Goal: Task Accomplishment & Management: Use online tool/utility

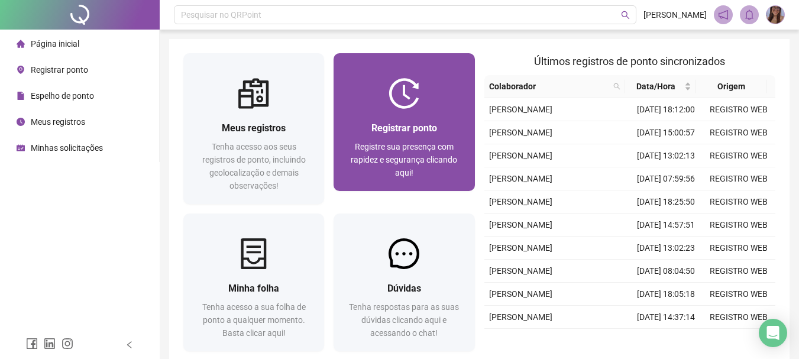
click at [413, 110] on div "Registrar ponto Registre sua presença com rapidez e segurança clicando aqui!" at bounding box center [404, 150] width 141 height 82
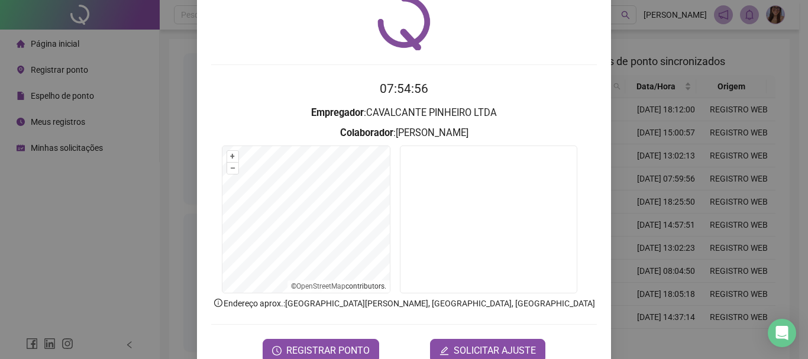
scroll to position [77, 0]
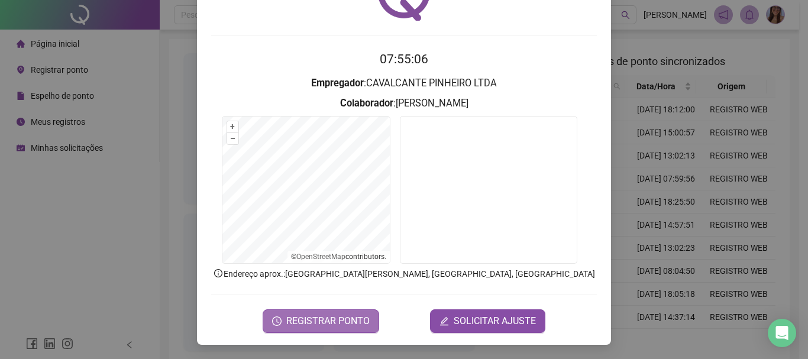
click at [326, 330] on button "REGISTRAR PONTO" at bounding box center [321, 321] width 117 height 24
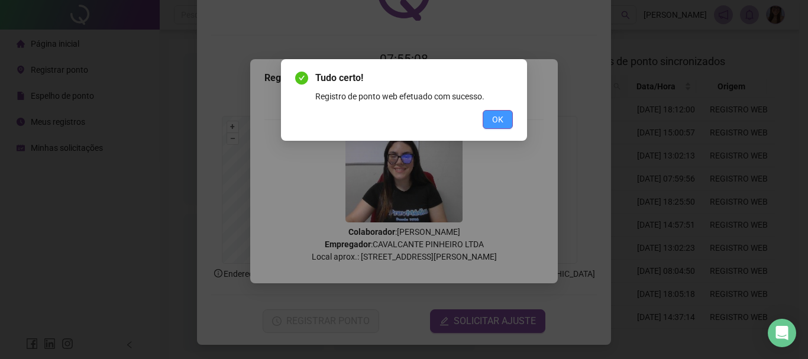
click at [501, 114] on span "OK" at bounding box center [497, 119] width 11 height 13
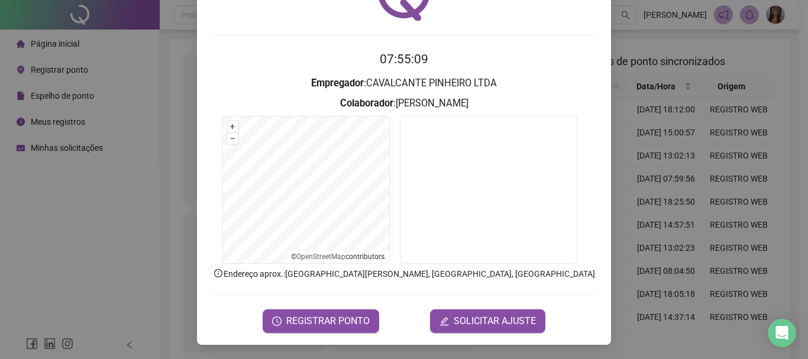
scroll to position [0, 0]
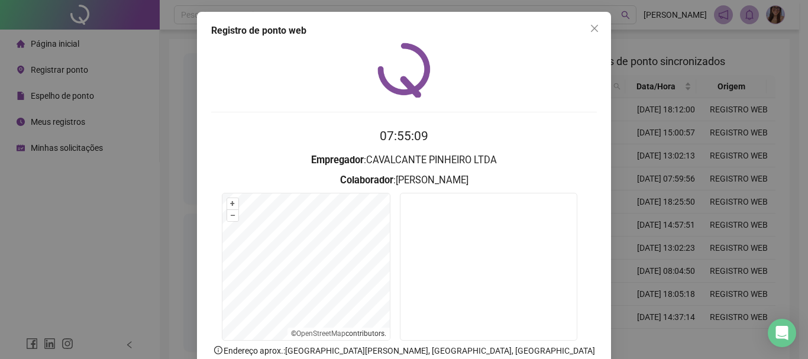
drag, startPoint x: 589, startPoint y: 33, endPoint x: 774, endPoint y: 17, distance: 185.9
click at [591, 31] on icon "close" at bounding box center [594, 28] width 9 height 9
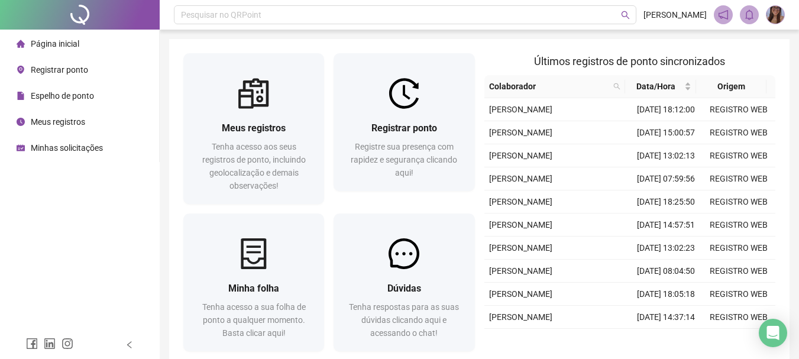
click at [772, 18] on img at bounding box center [776, 15] width 18 height 18
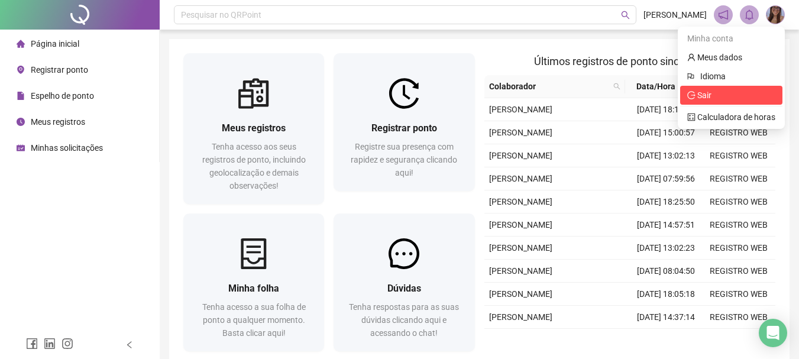
click at [712, 95] on span "Sair" at bounding box center [732, 95] width 88 height 13
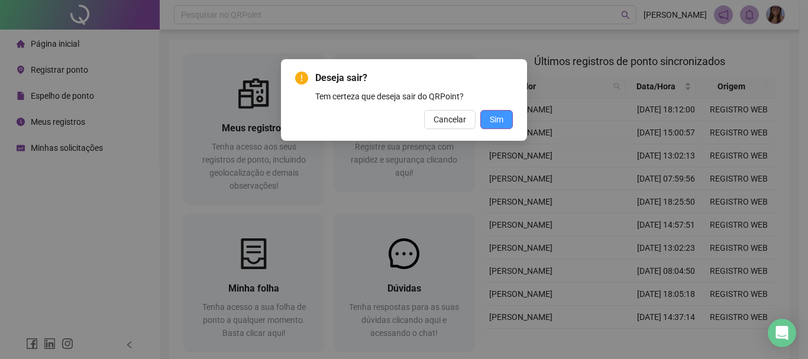
click at [496, 123] on span "Sim" at bounding box center [497, 119] width 14 height 13
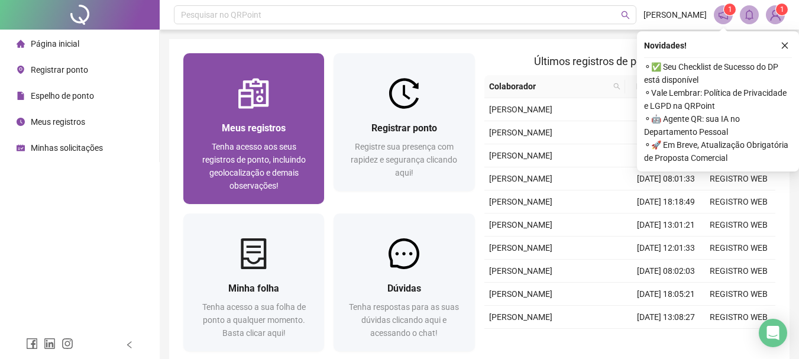
click at [257, 60] on div "Meus registros Tenha acesso aos seus registros de ponto, incluindo geolocalizaç…" at bounding box center [253, 128] width 141 height 151
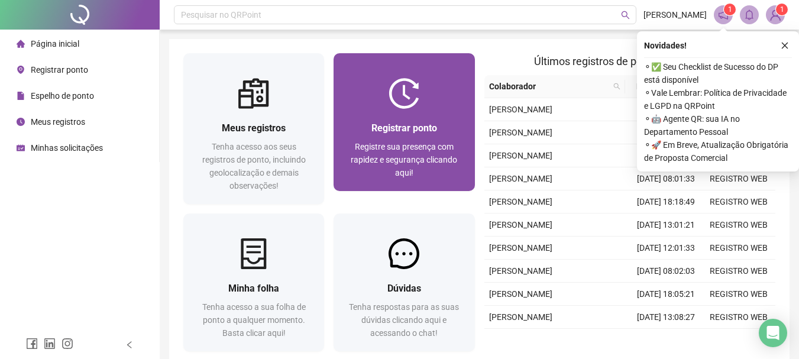
click at [364, 111] on div "Registrar ponto Registre sua presença com rapidez e segurança clicando aqui!" at bounding box center [404, 150] width 141 height 82
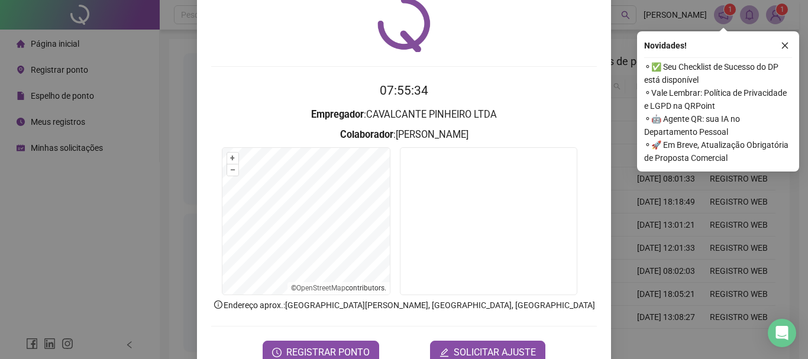
scroll to position [59, 0]
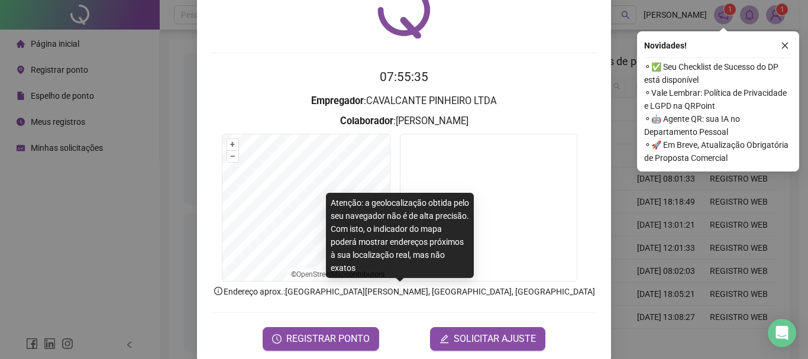
drag, startPoint x: 351, startPoint y: 306, endPoint x: 349, endPoint y: 318, distance: 12.6
click at [351, 308] on form "07:55:35 Empregador : CAVALCANTE PINHEIRO LTDA Colaborador : SARA MIKAELE DA SI…" at bounding box center [404, 208] width 386 height 283
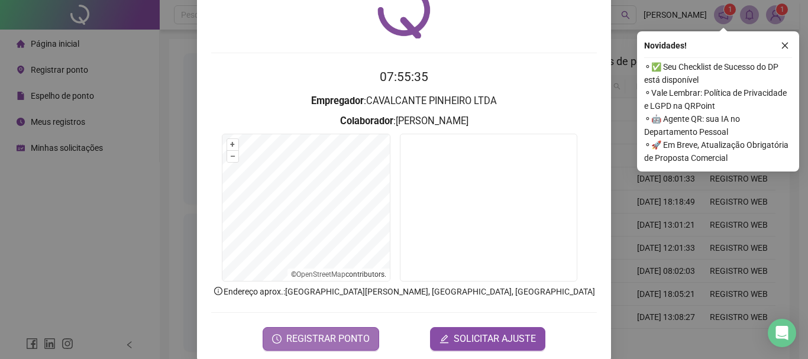
click at [343, 335] on span "REGISTRAR PONTO" at bounding box center [327, 339] width 83 height 14
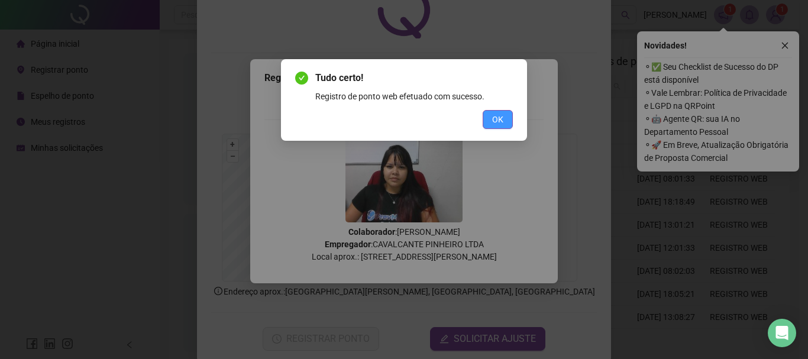
click at [509, 117] on button "OK" at bounding box center [498, 119] width 30 height 19
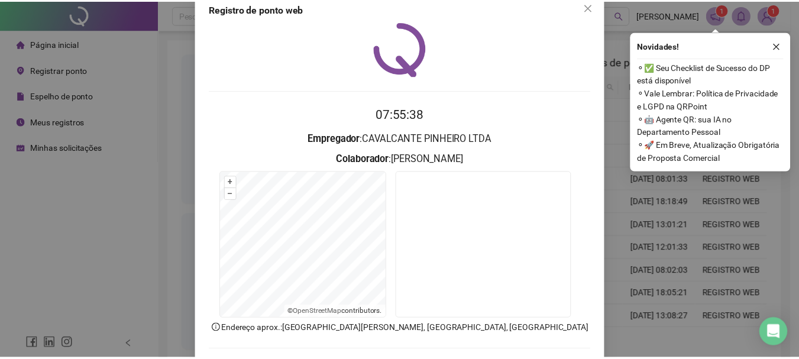
scroll to position [0, 0]
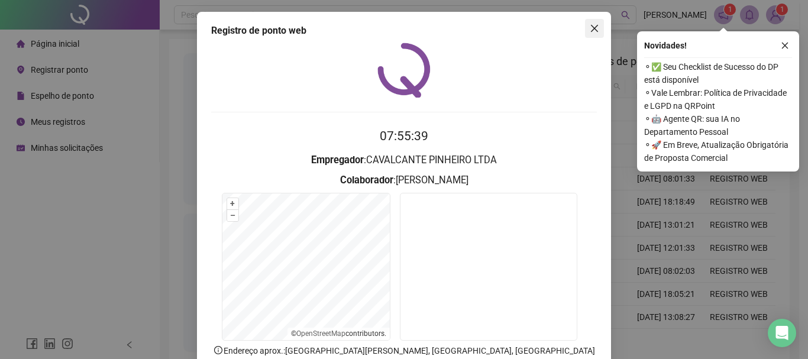
click at [594, 32] on icon "close" at bounding box center [594, 28] width 9 height 9
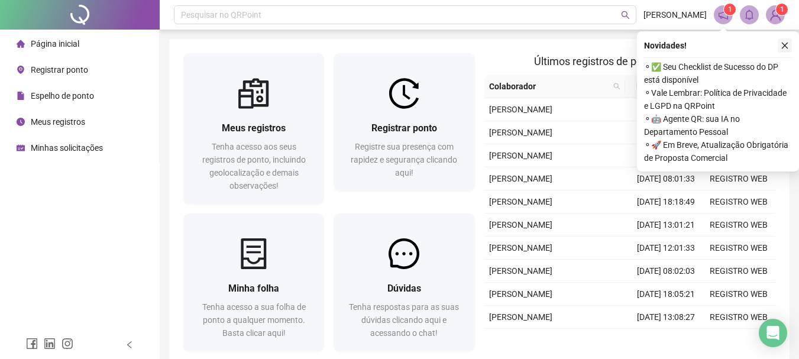
click at [790, 40] on button "button" at bounding box center [785, 45] width 14 height 14
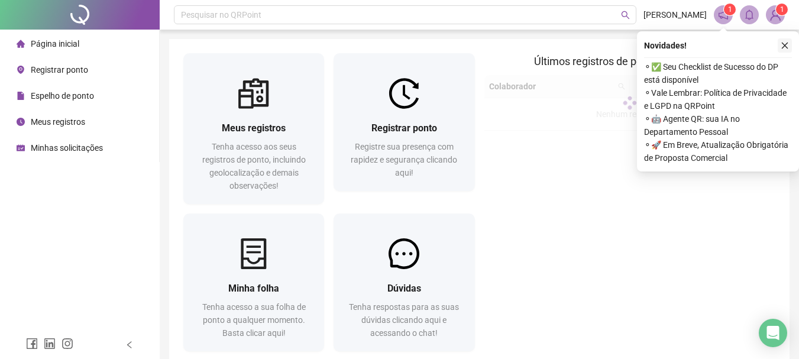
click at [784, 46] on icon "close" at bounding box center [785, 45] width 8 height 8
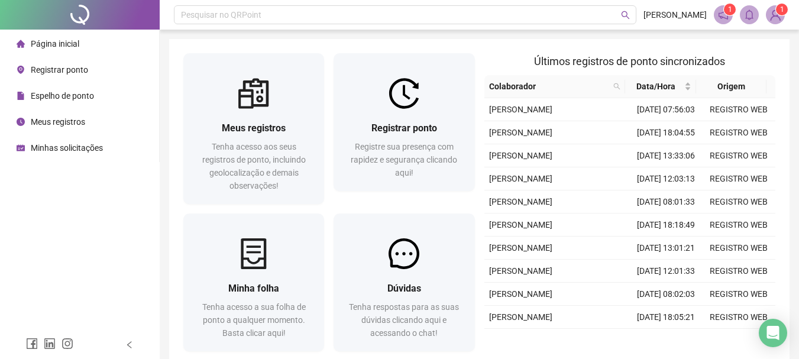
click at [769, 12] on span "1" at bounding box center [775, 14] width 19 height 19
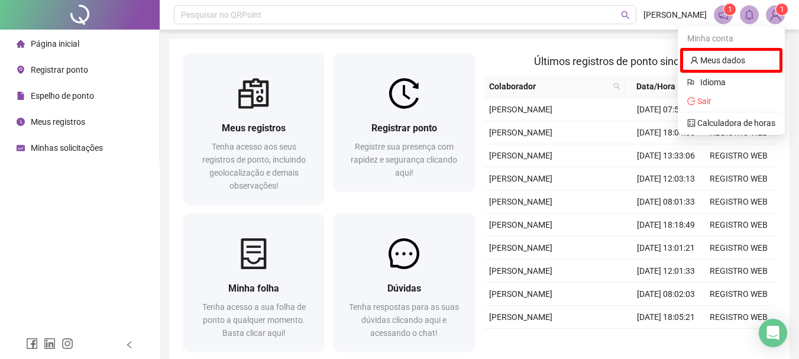
click at [618, 34] on div "Pesquisar no QRPoint [PERSON_NAME] 1 1 Meus registros Tenha acesso aos seus reg…" at bounding box center [480, 210] width 640 height 421
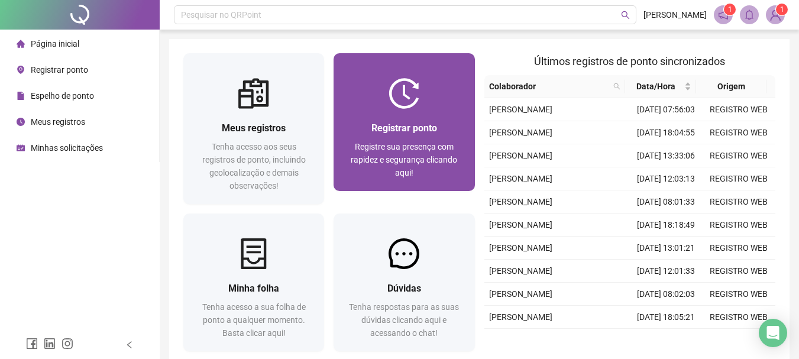
click at [414, 108] on img at bounding box center [404, 93] width 31 height 31
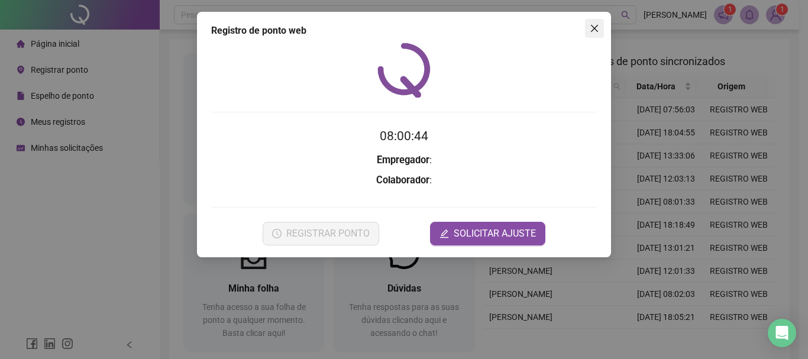
drag, startPoint x: 599, startPoint y: 30, endPoint x: 675, endPoint y: 30, distance: 75.7
click at [599, 30] on span "Close" at bounding box center [594, 28] width 19 height 9
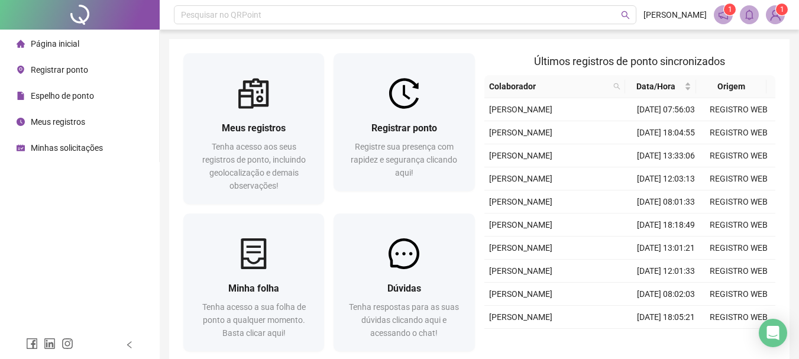
click at [775, 17] on img at bounding box center [776, 15] width 18 height 18
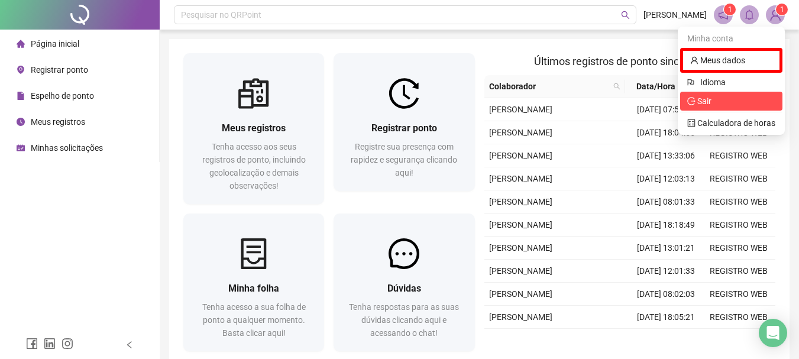
click at [708, 101] on span "Sair" at bounding box center [705, 100] width 14 height 9
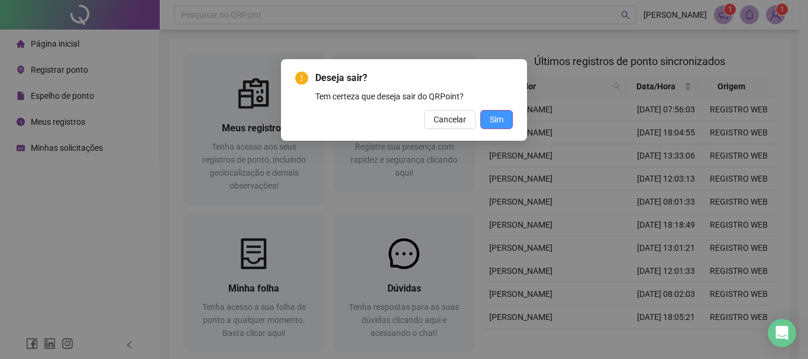
click at [496, 119] on span "Sim" at bounding box center [497, 119] width 14 height 13
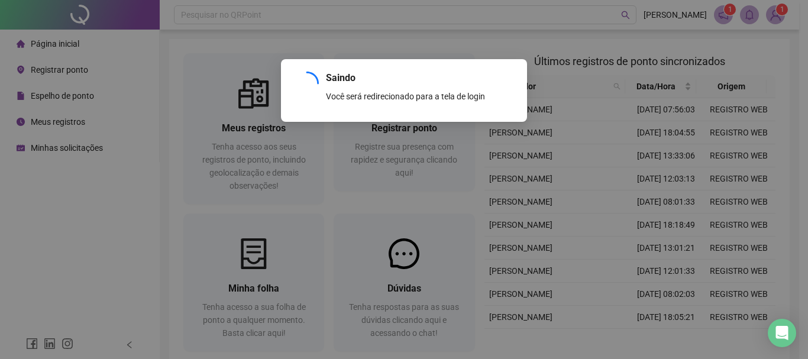
click at [443, 62] on div "Saindo Você será redirecionado para a tela de login OK" at bounding box center [404, 90] width 246 height 63
click at [522, 101] on div "Saindo Você será redirecionado para a tela de login OK" at bounding box center [404, 90] width 246 height 63
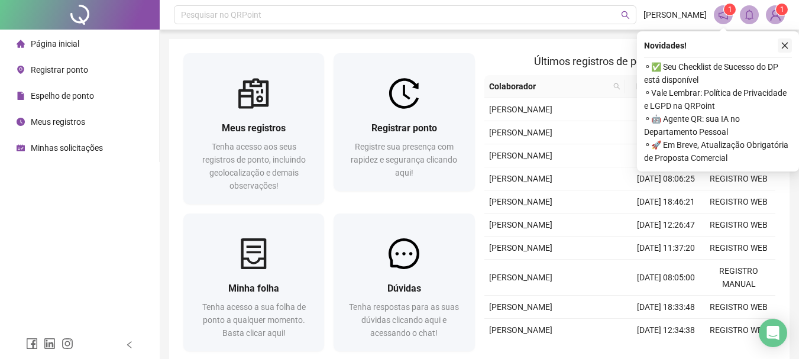
click at [784, 47] on icon "close" at bounding box center [785, 46] width 7 height 7
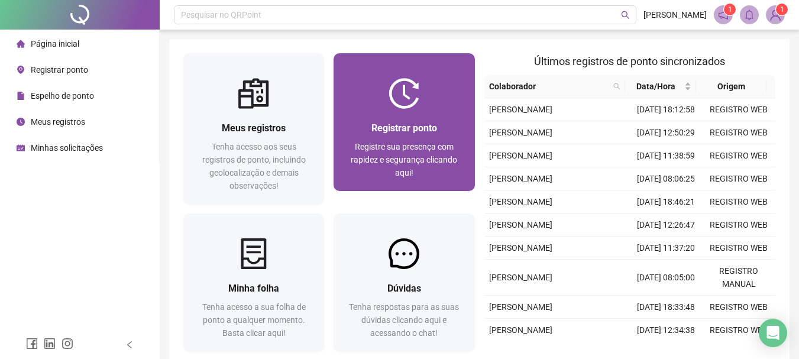
click at [413, 108] on img at bounding box center [404, 93] width 31 height 31
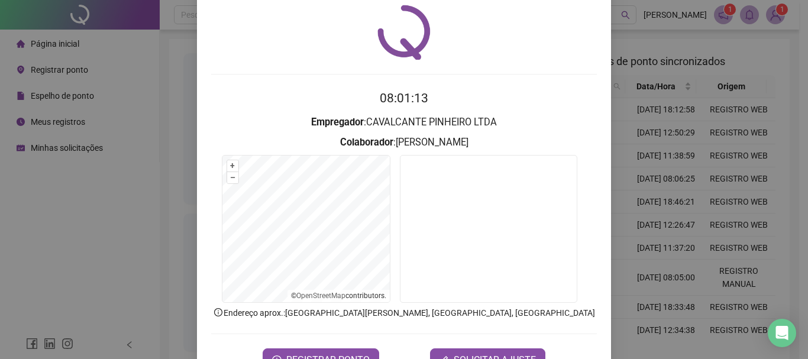
scroll to position [77, 0]
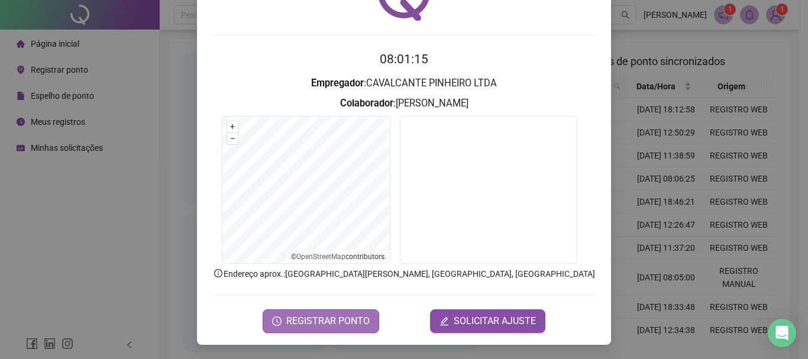
click at [331, 319] on span "REGISTRAR PONTO" at bounding box center [327, 321] width 83 height 14
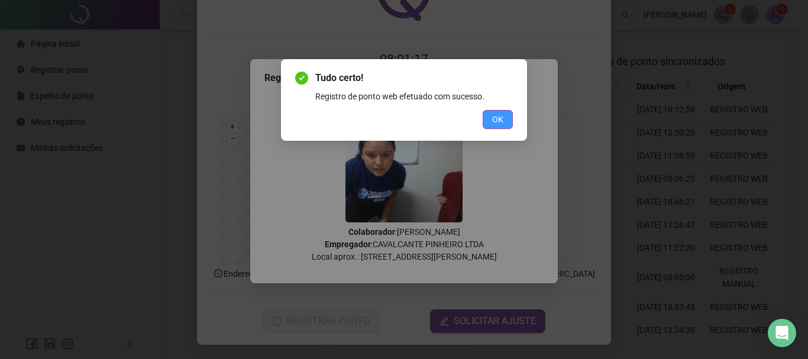
click at [501, 124] on span "OK" at bounding box center [497, 119] width 11 height 13
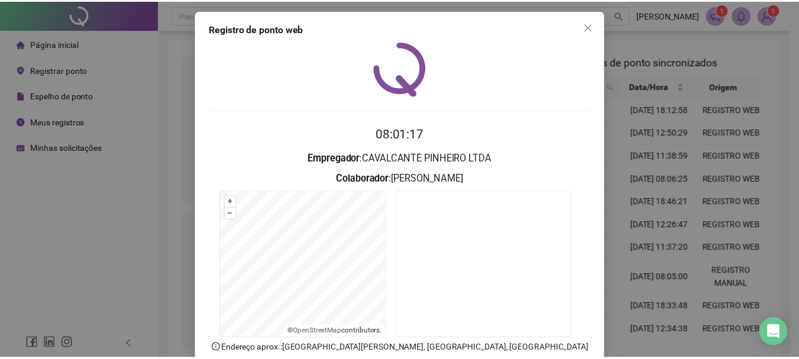
scroll to position [0, 0]
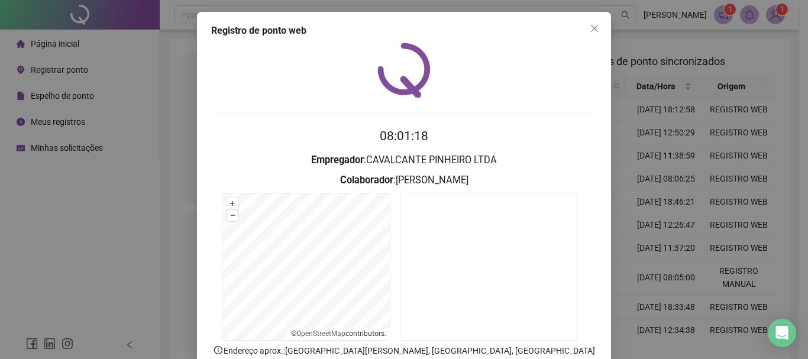
click at [595, 29] on icon "close" at bounding box center [594, 28] width 9 height 9
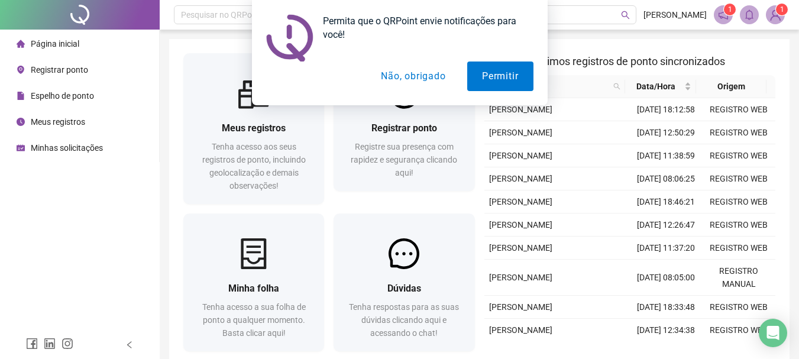
click at [430, 84] on button "Não, obrigado" at bounding box center [413, 77] width 94 height 30
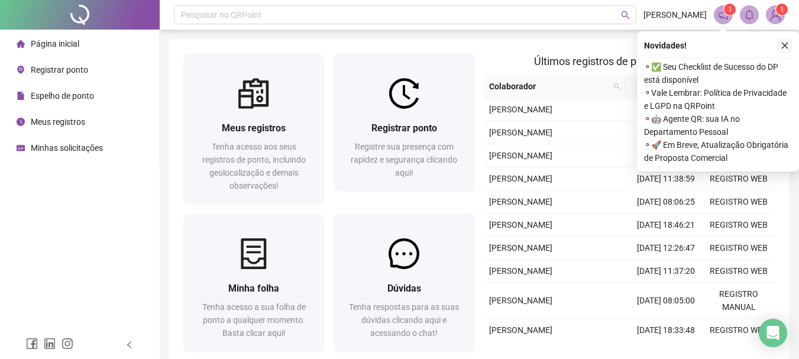
click at [786, 47] on icon "close" at bounding box center [785, 45] width 8 height 8
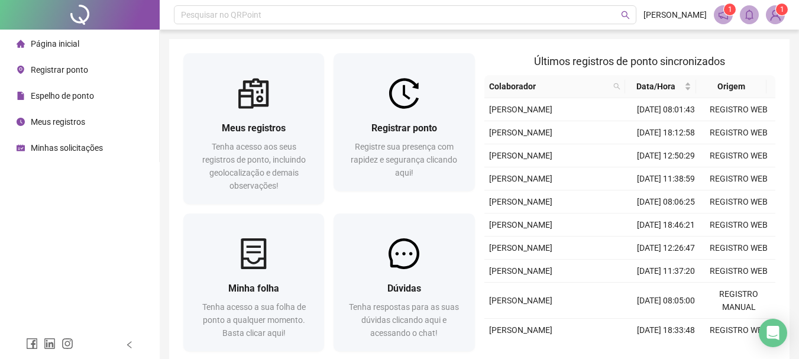
click at [776, 15] on img at bounding box center [776, 15] width 18 height 18
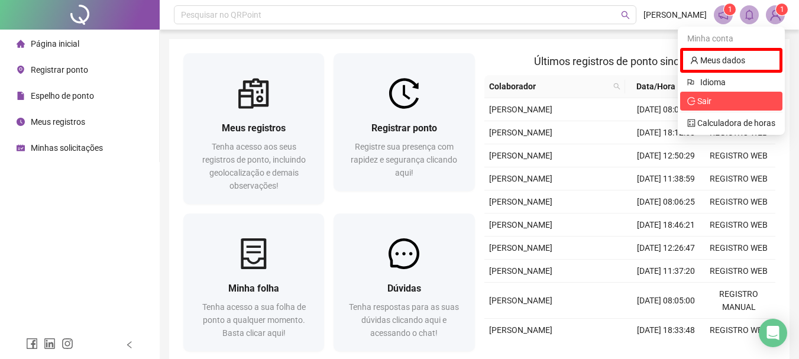
click at [728, 99] on span "Sair" at bounding box center [732, 101] width 88 height 13
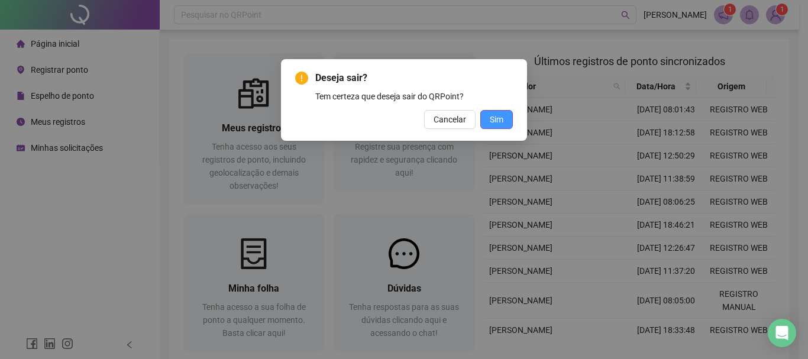
click at [499, 115] on span "Sim" at bounding box center [497, 119] width 14 height 13
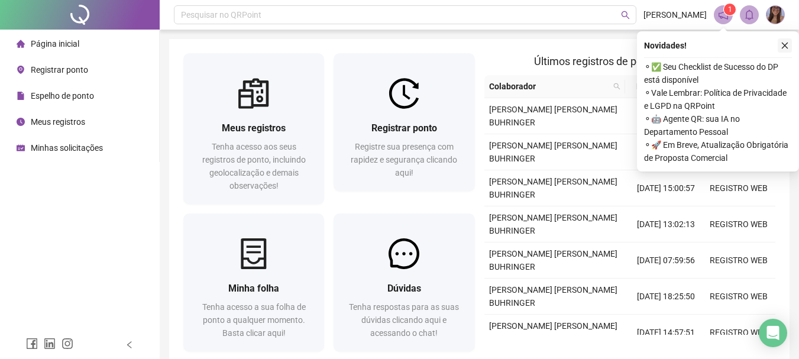
click at [787, 47] on icon "close" at bounding box center [785, 45] width 8 height 8
